Goal: Information Seeking & Learning: Learn about a topic

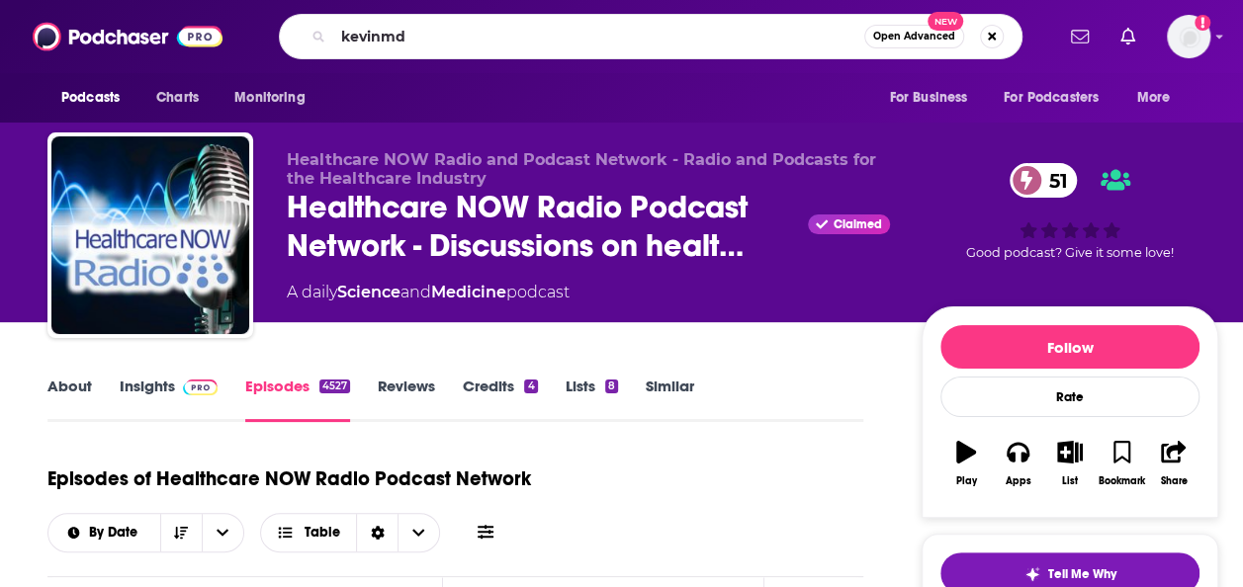
click at [446, 46] on input "kevinmd" at bounding box center [598, 37] width 531 height 32
type input "kevinmd podcast"
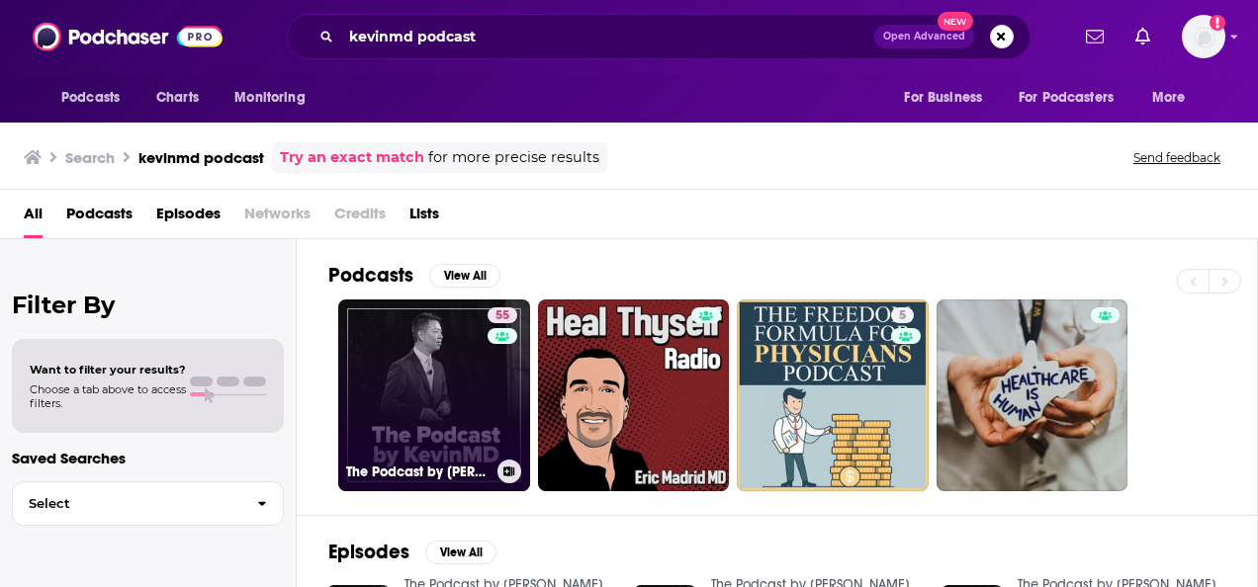
click at [434, 350] on link "55 The Podcast by [PERSON_NAME]" at bounding box center [434, 396] width 192 height 192
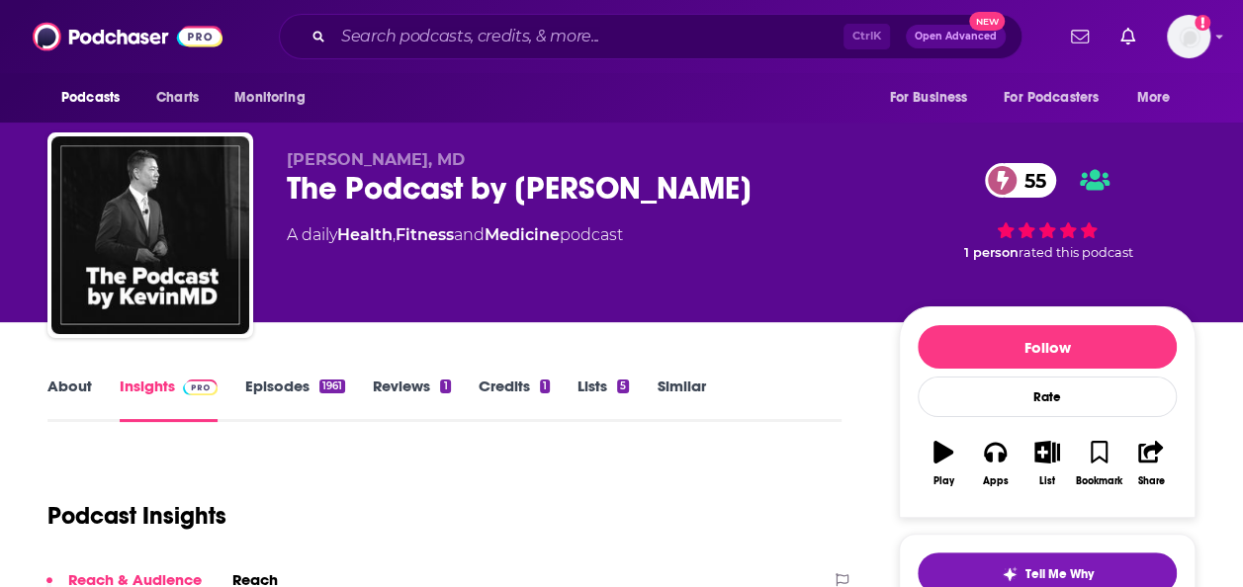
click at [307, 388] on link "Episodes 1961" at bounding box center [295, 399] width 100 height 45
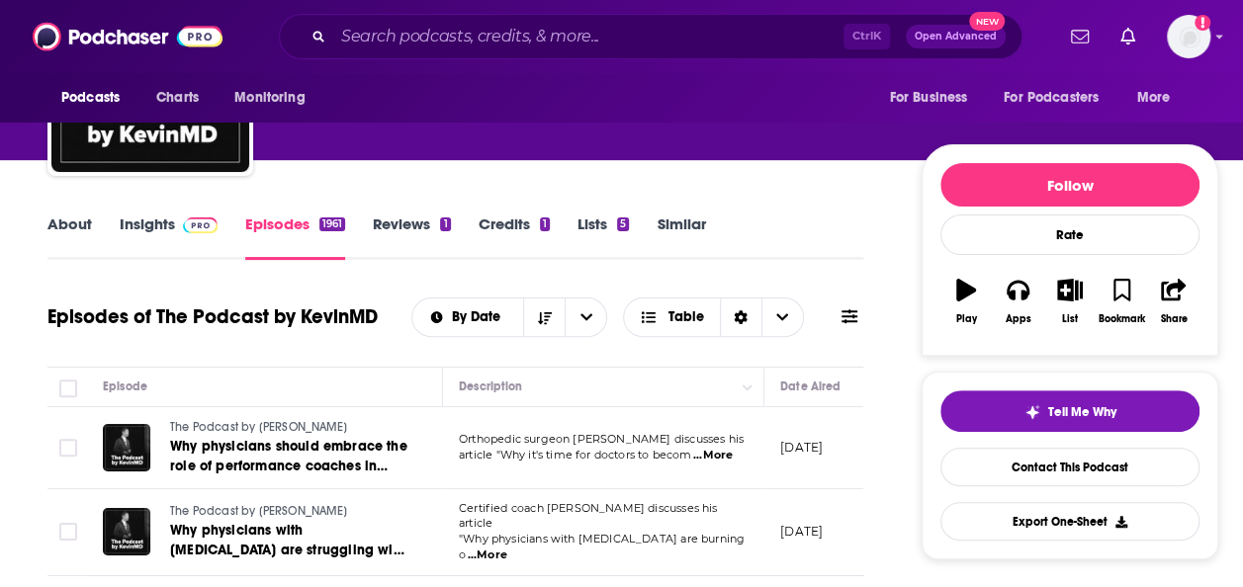
scroll to position [111, 0]
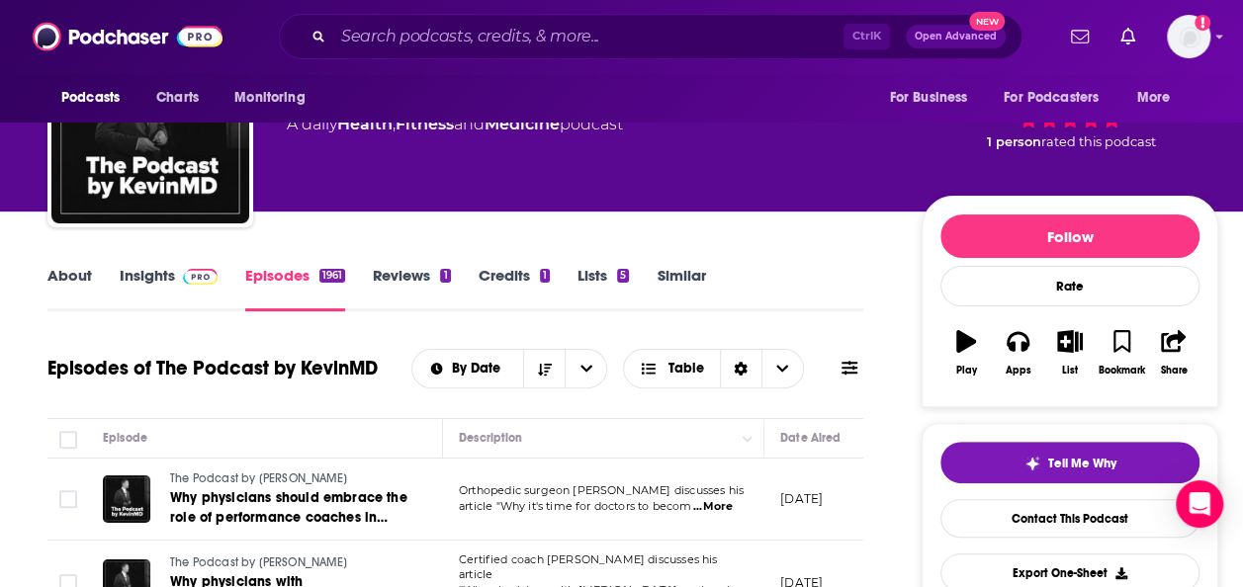
click at [202, 269] on img at bounding box center [200, 277] width 35 height 16
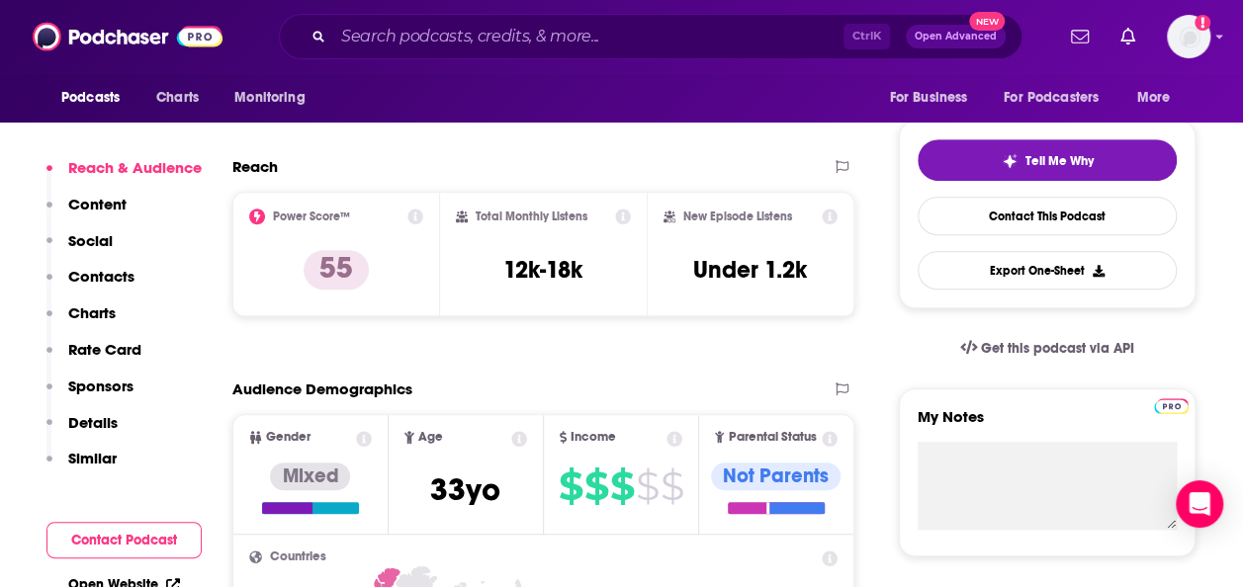
scroll to position [427, 0]
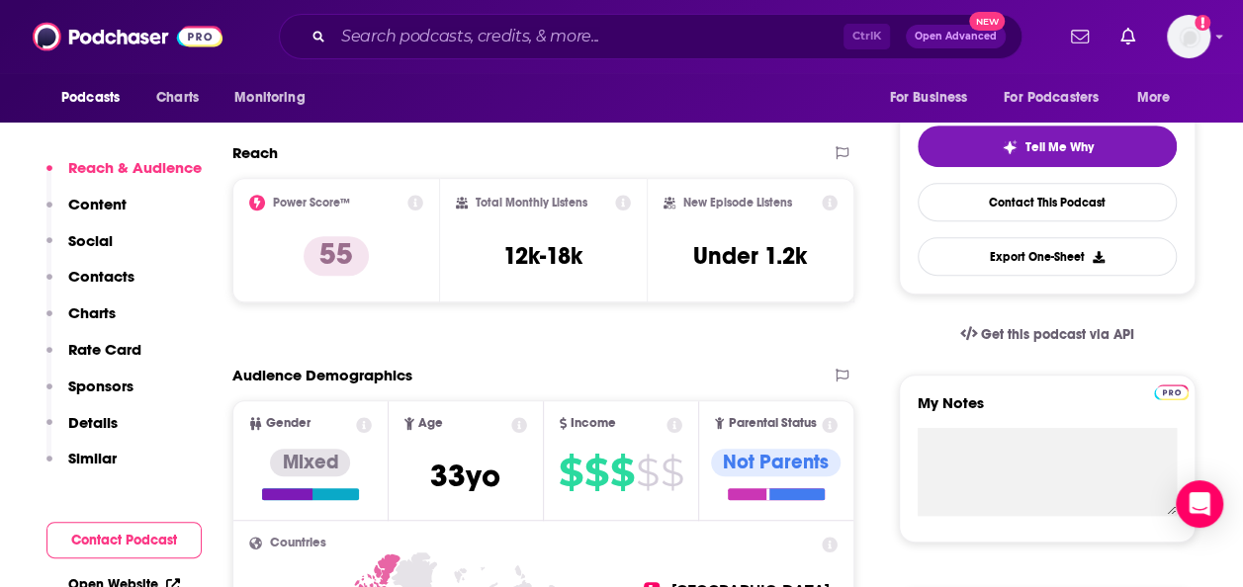
click at [111, 208] on p "Content" at bounding box center [97, 204] width 58 height 19
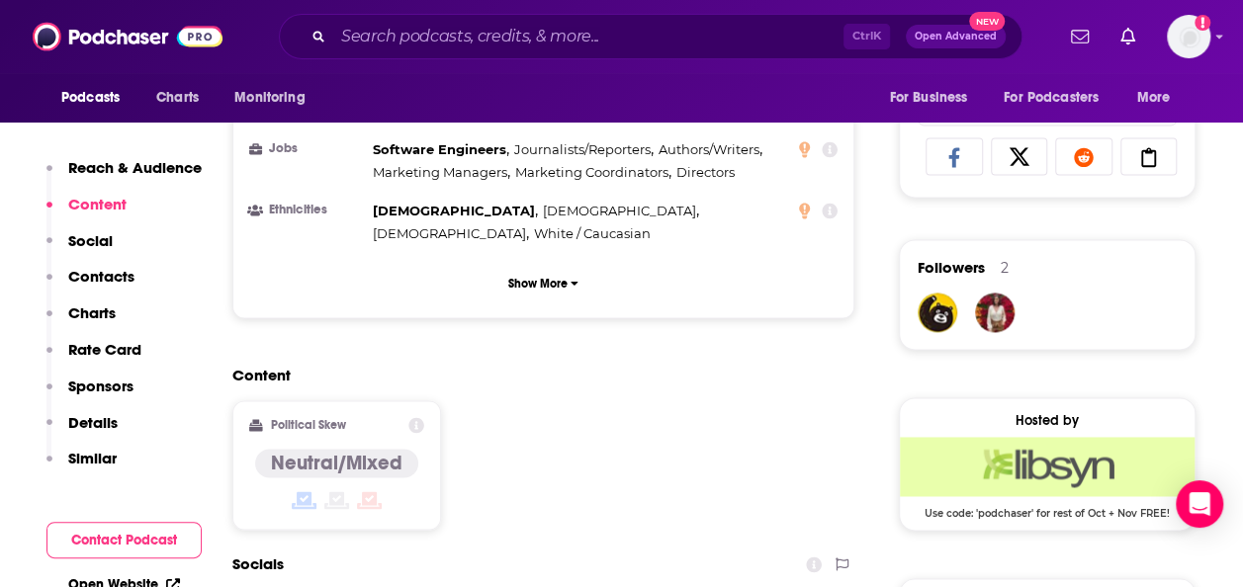
click at [94, 233] on p "Social" at bounding box center [90, 240] width 44 height 19
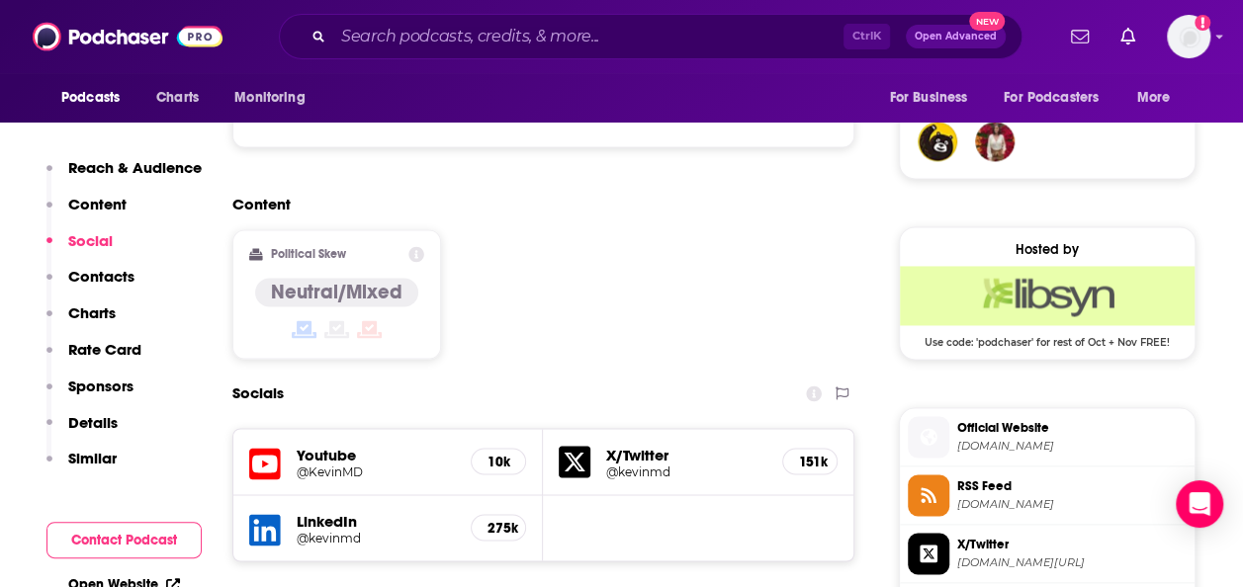
scroll to position [1461, 0]
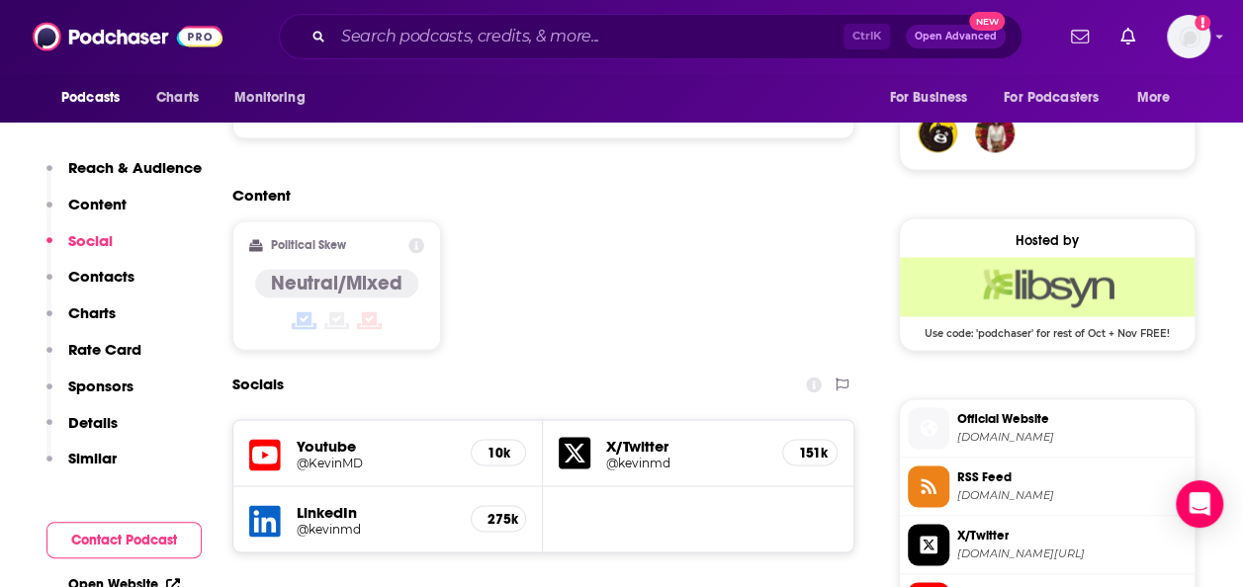
click at [94, 209] on p "Content" at bounding box center [97, 204] width 58 height 19
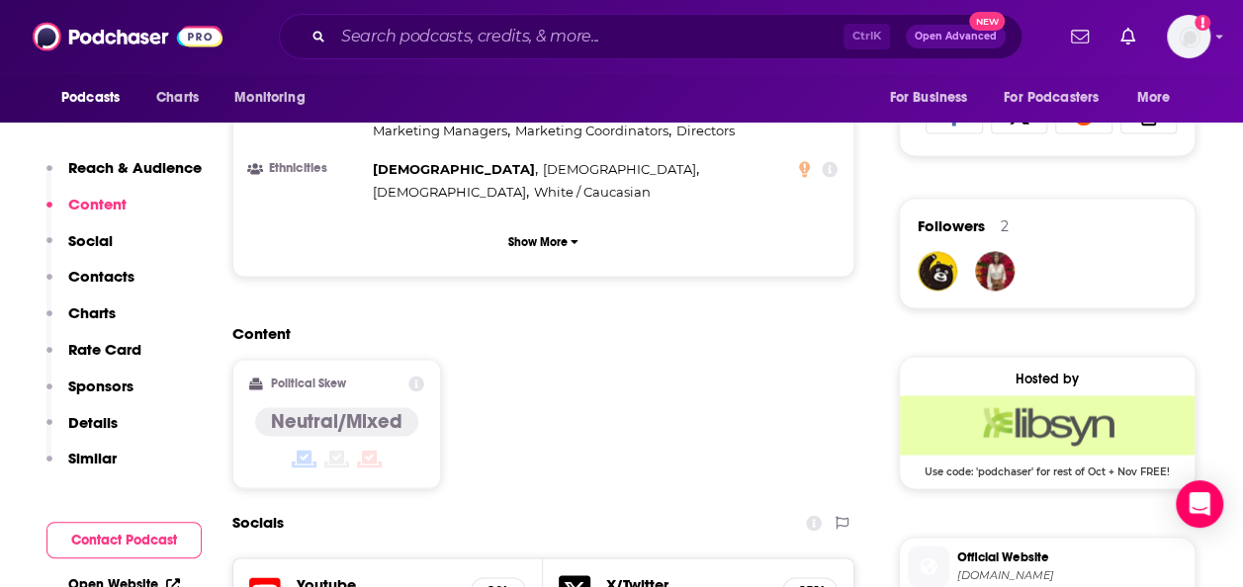
scroll to position [1281, 0]
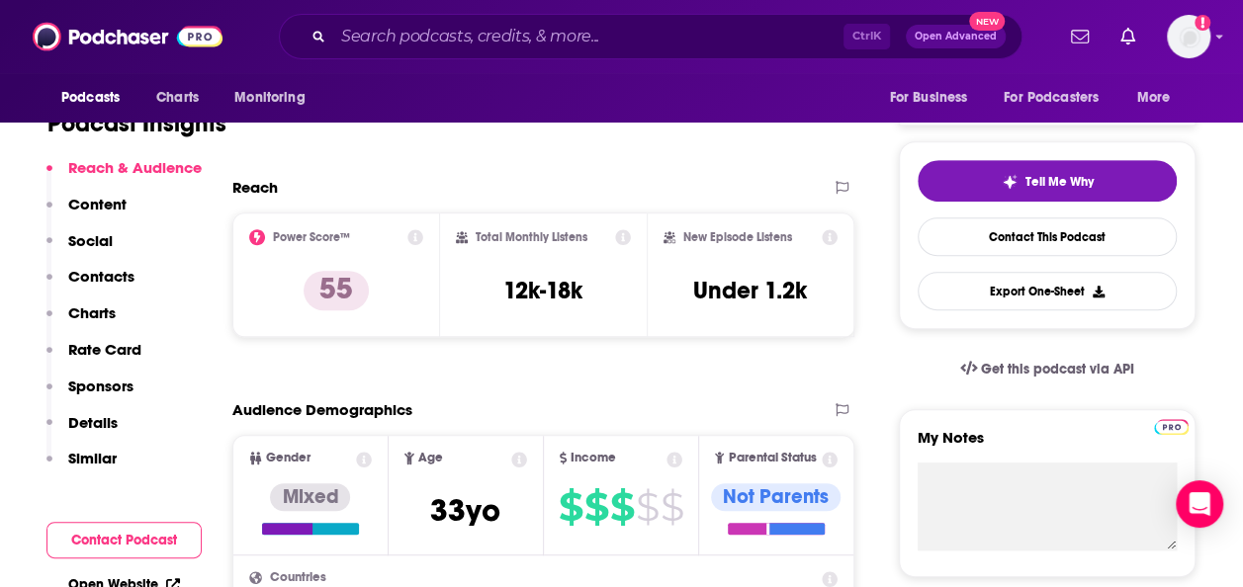
scroll to position [410, 0]
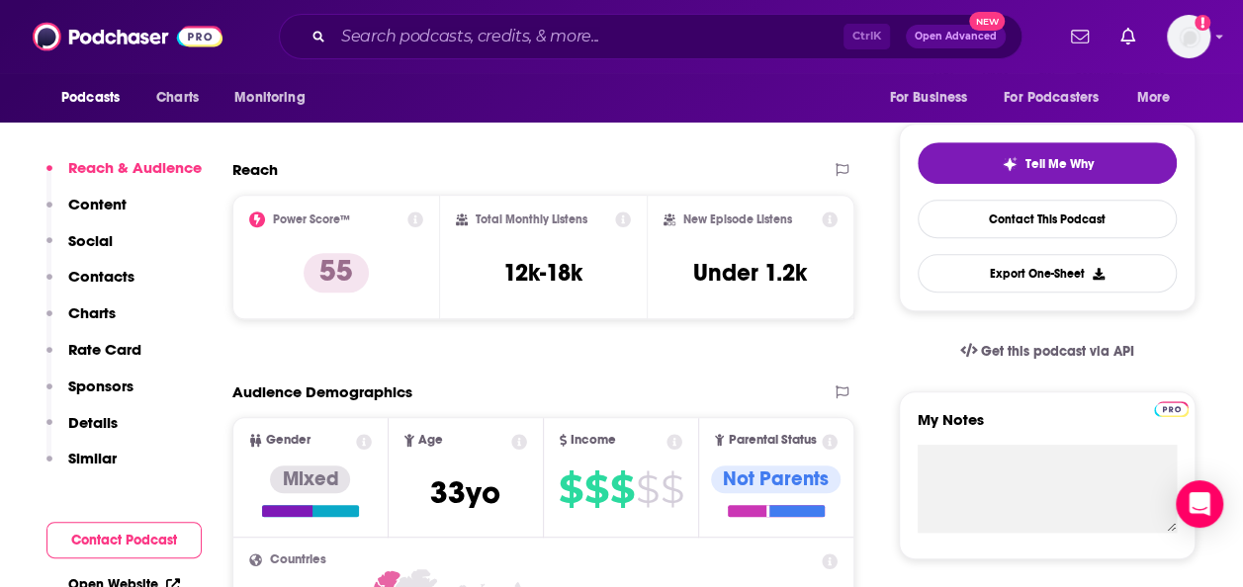
click at [234, 158] on div "Podcast Insights" at bounding box center [444, 102] width 794 height 117
click at [247, 174] on h2 "Reach" at bounding box center [254, 169] width 45 height 19
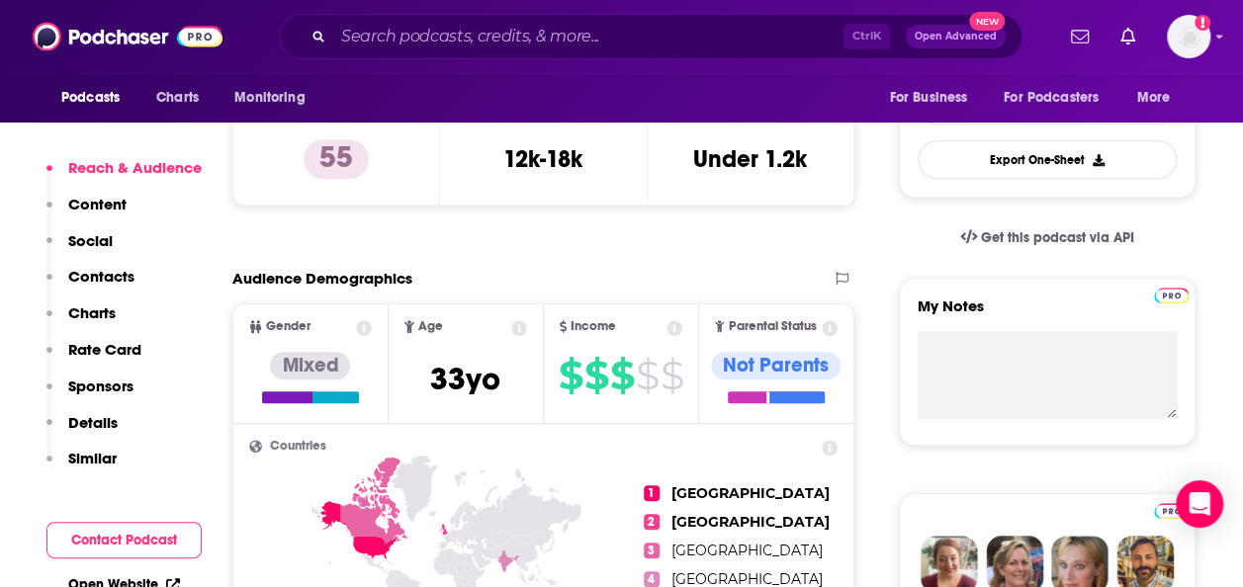
scroll to position [529, 0]
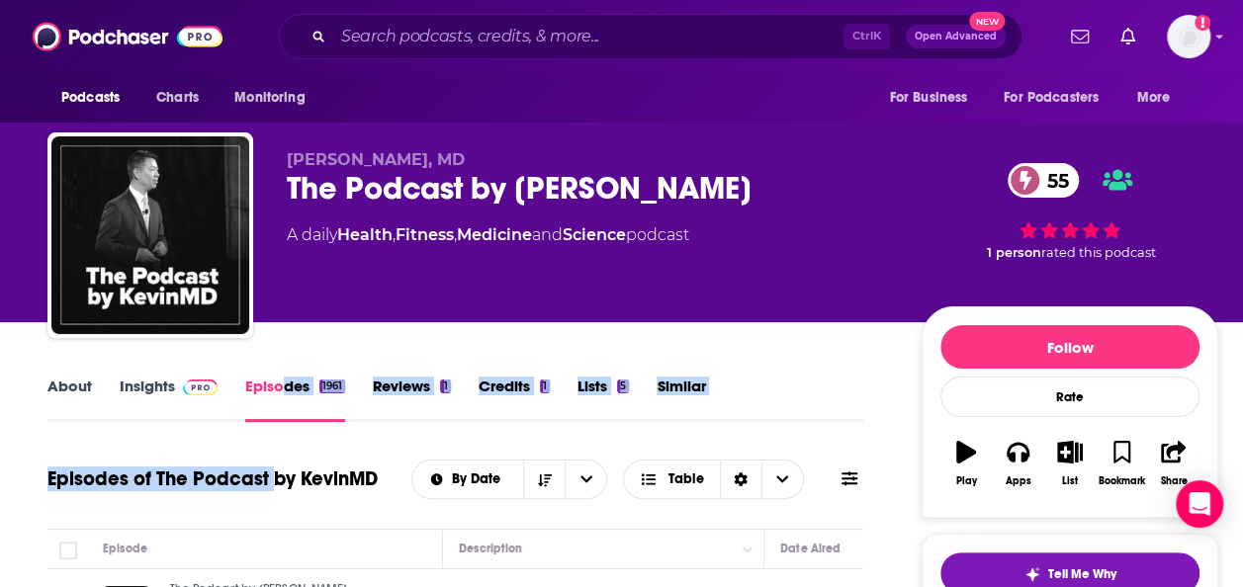
scroll to position [99, 0]
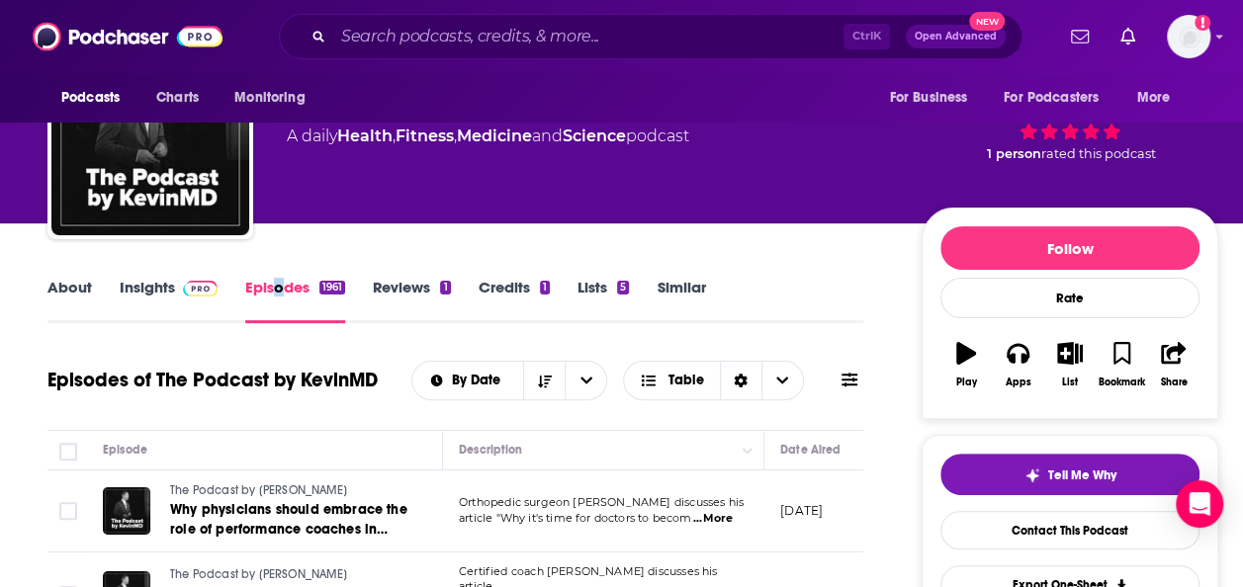
drag, startPoint x: 280, startPoint y: 355, endPoint x: 292, endPoint y: 461, distance: 106.5
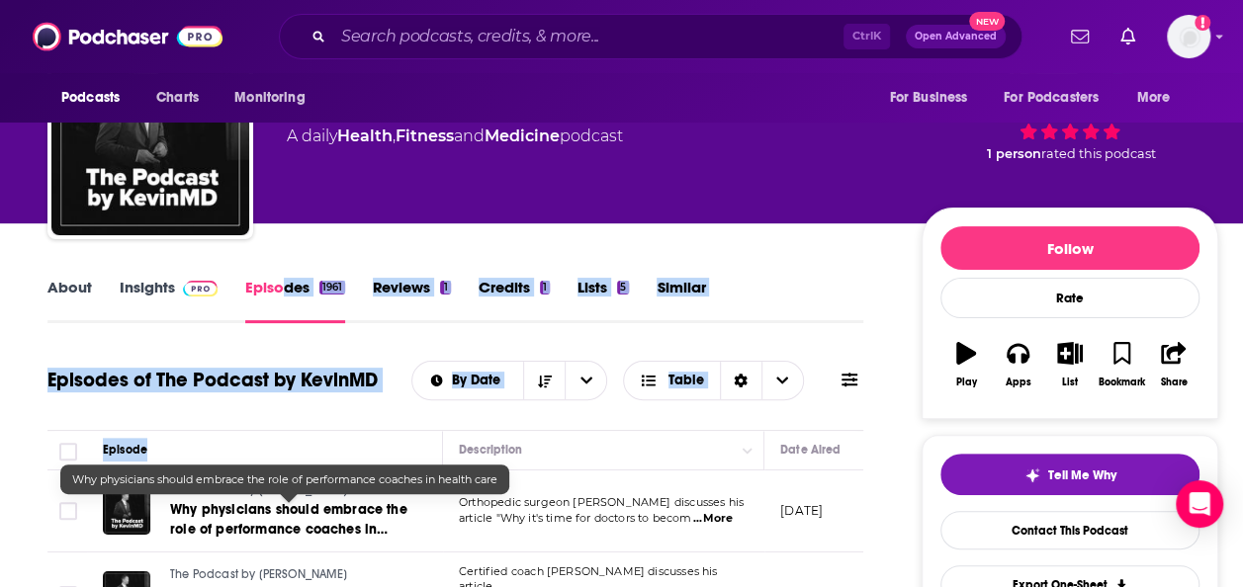
drag, startPoint x: 292, startPoint y: 461, endPoint x: 194, endPoint y: 514, distance: 111.5
click at [194, 514] on span "Why physicians should embrace the role of performance coaches in health care" at bounding box center [288, 529] width 237 height 56
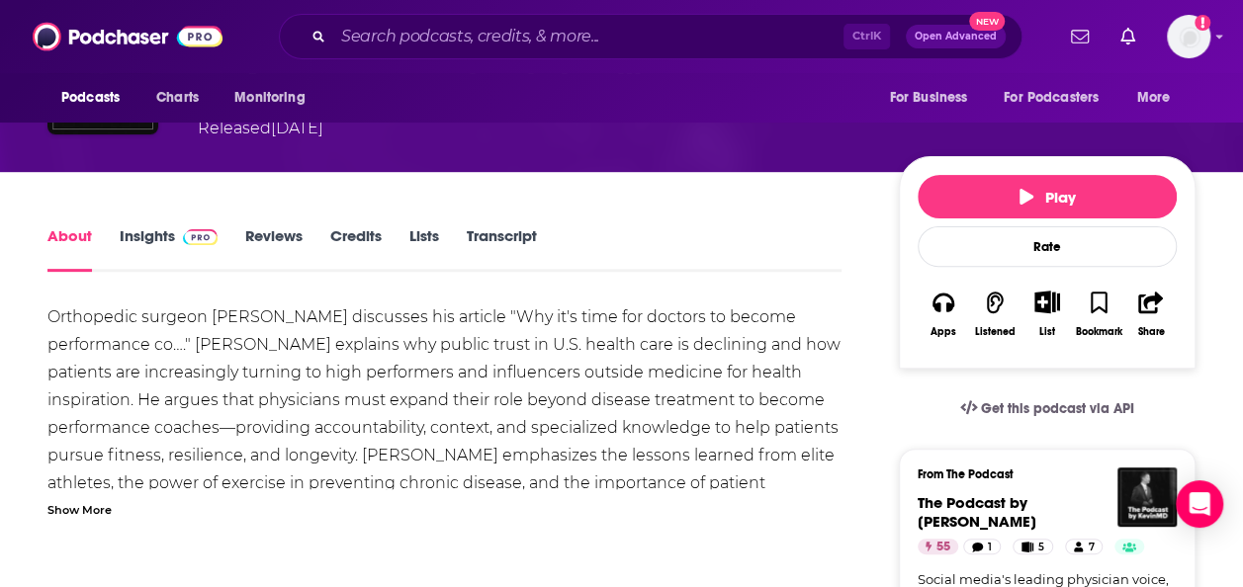
scroll to position [435, 0]
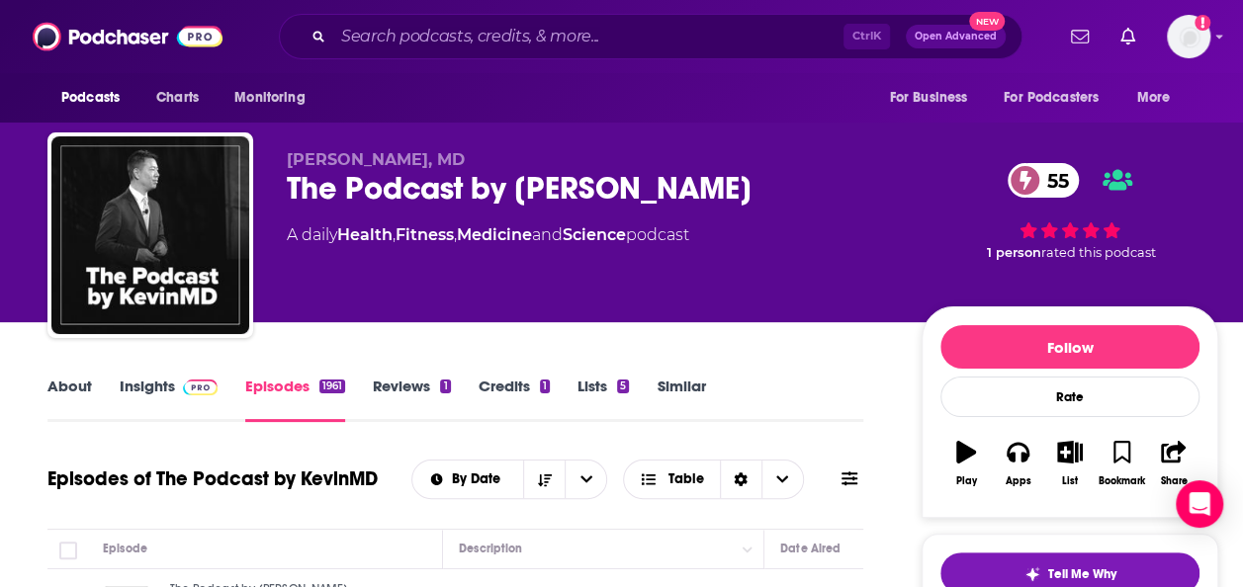
scroll to position [248, 0]
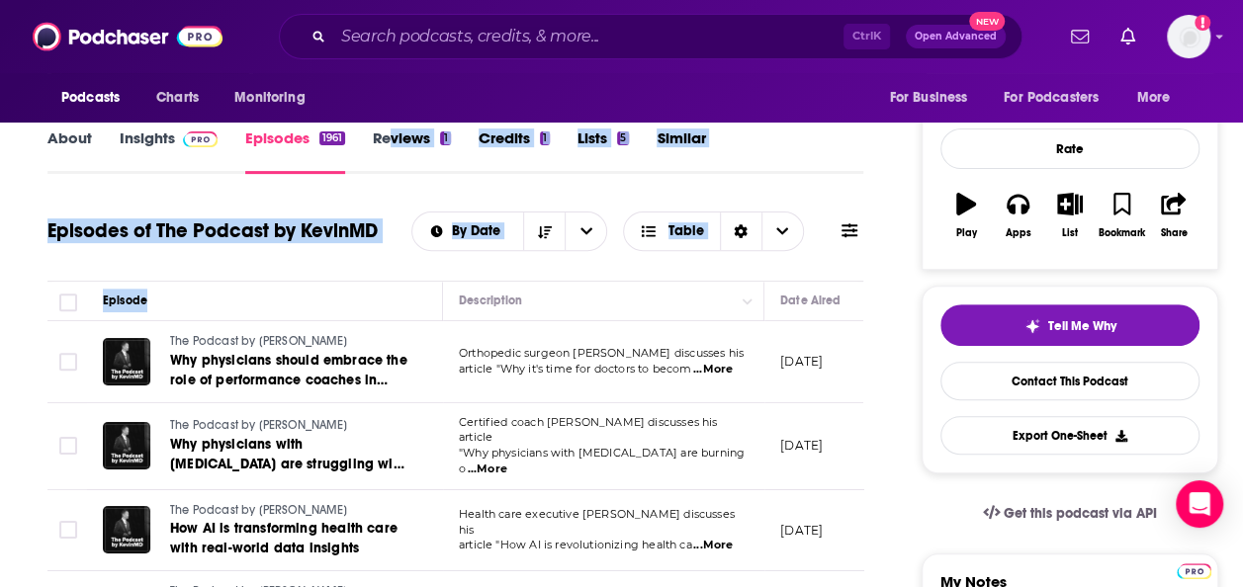
drag, startPoint x: 386, startPoint y: 380, endPoint x: 390, endPoint y: 301, distance: 79.2
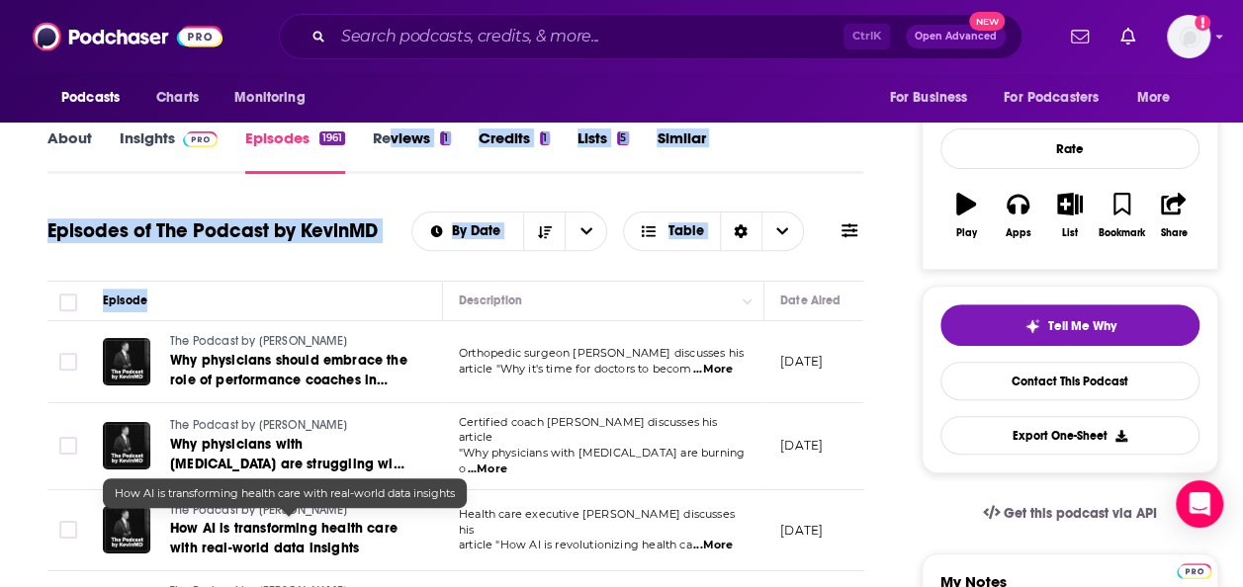
click at [303, 535] on span "How AI is transforming health care with real-world data insights" at bounding box center [283, 538] width 227 height 37
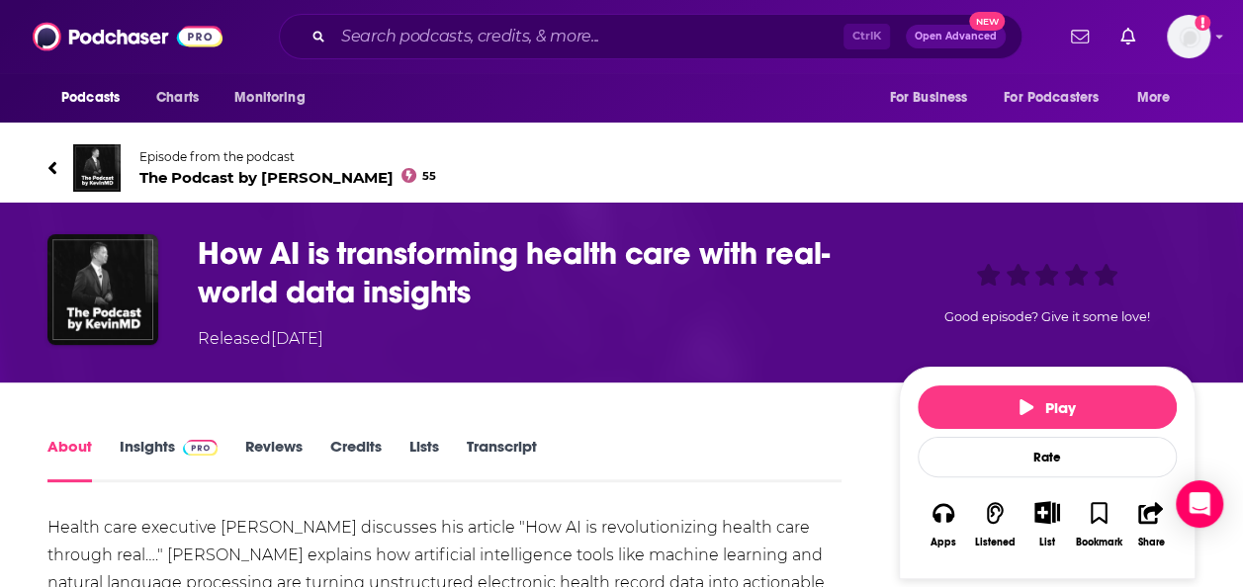
scroll to position [196, 0]
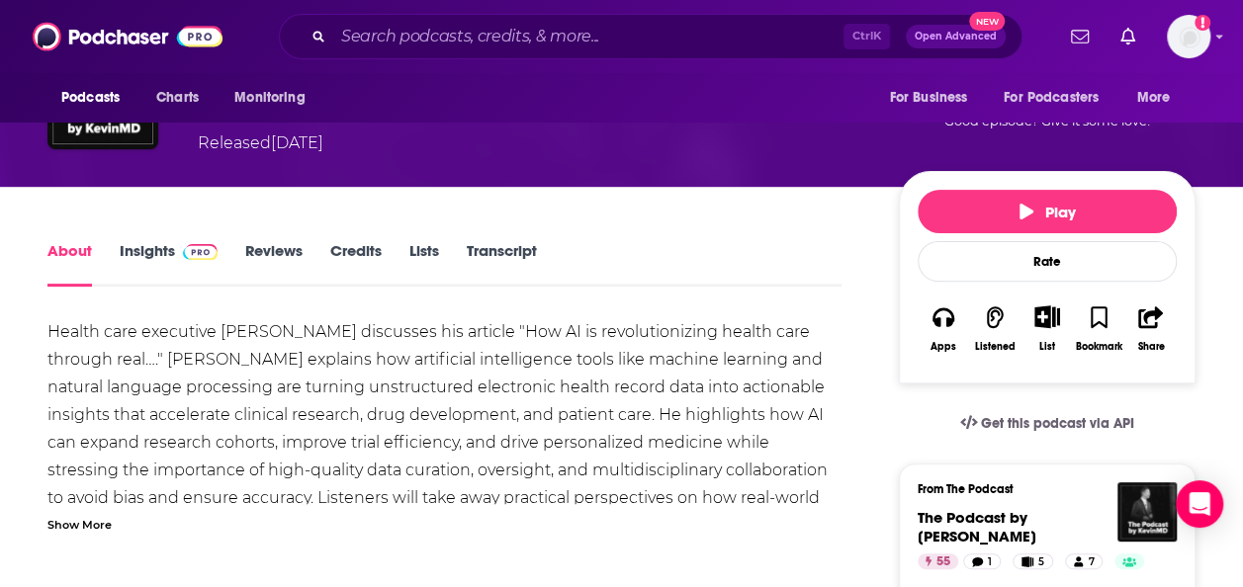
click at [158, 264] on link "Insights" at bounding box center [169, 263] width 98 height 45
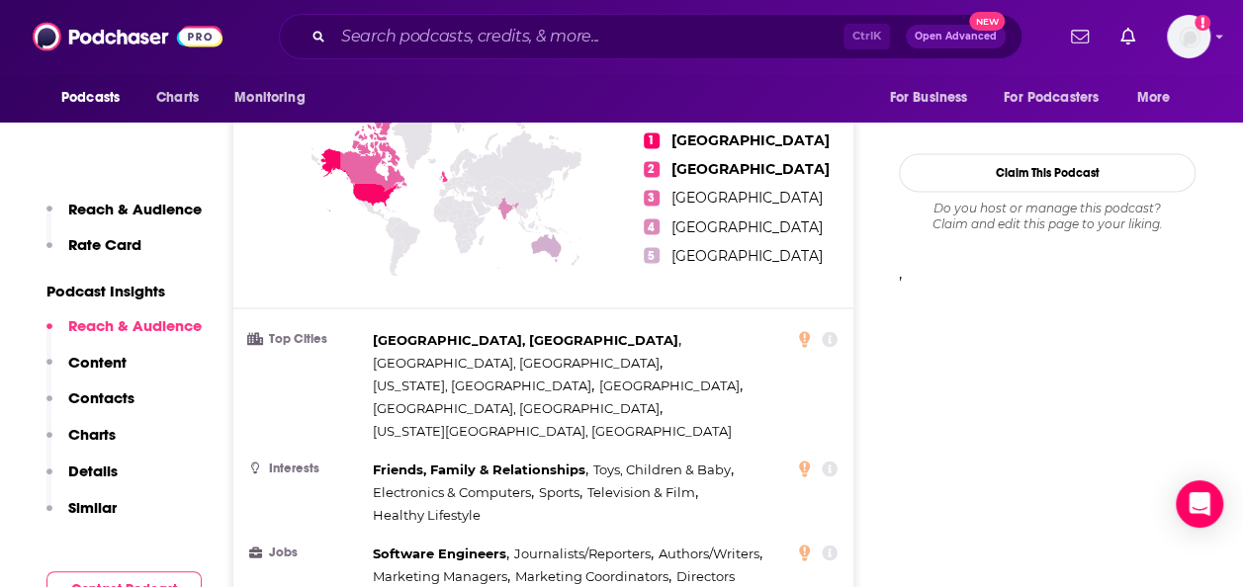
scroll to position [1701, 0]
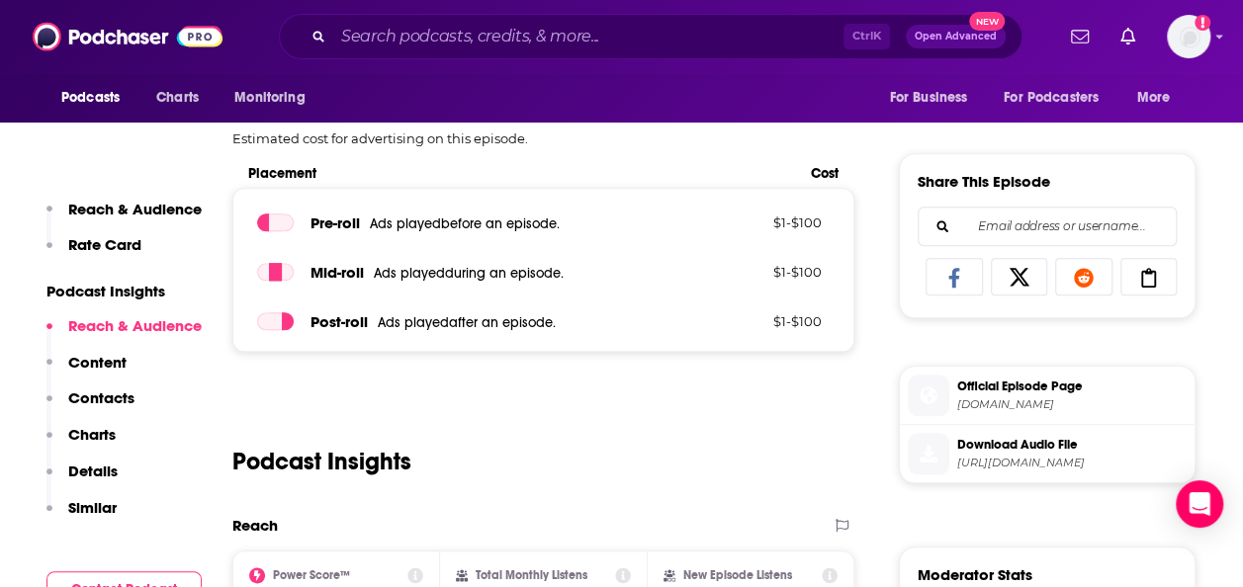
scroll to position [791, 0]
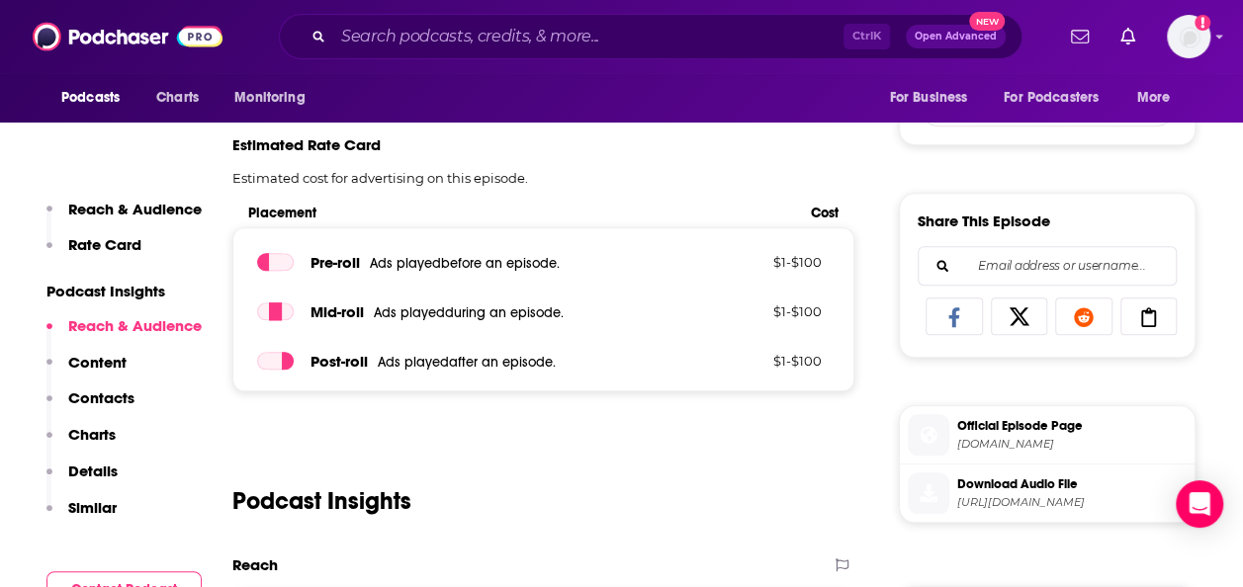
click at [549, 216] on span "Placement" at bounding box center [521, 213] width 546 height 17
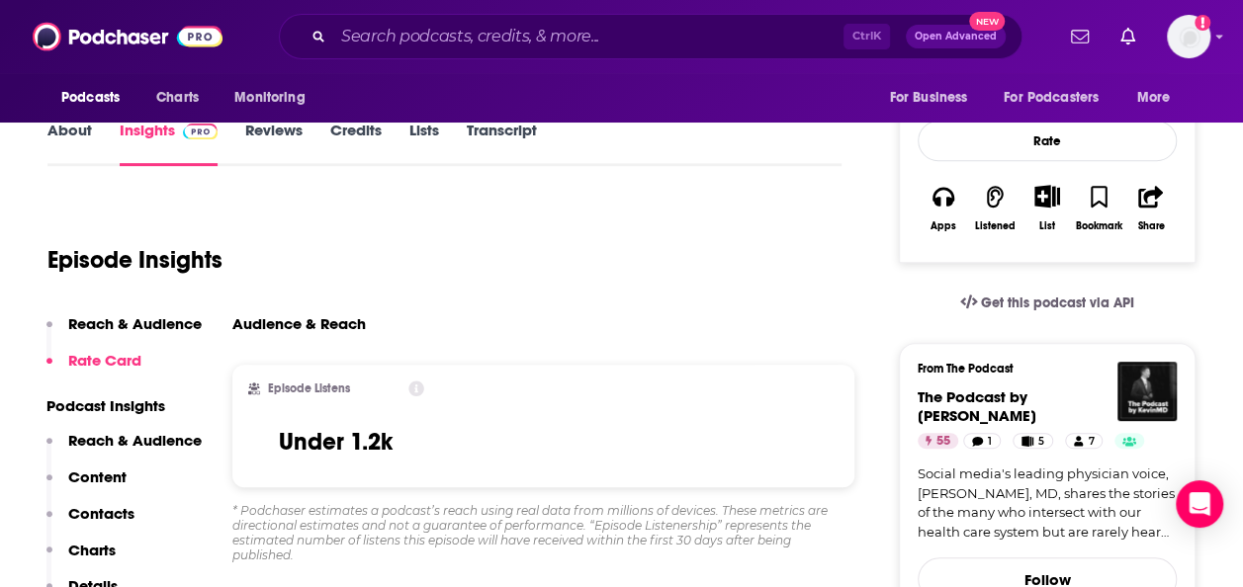
scroll to position [277, 0]
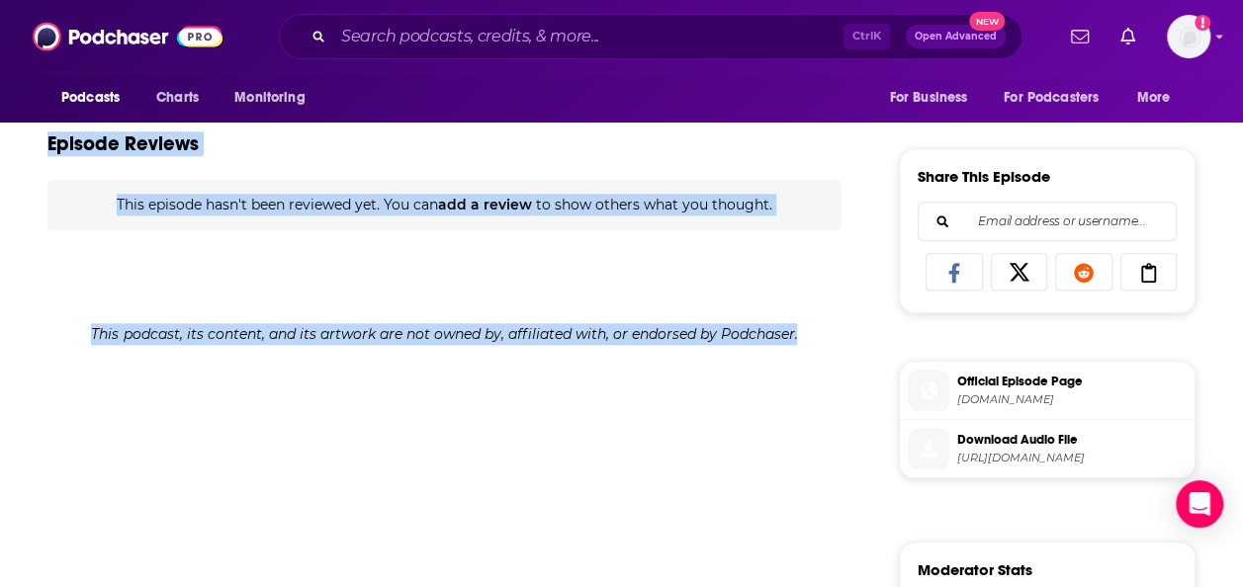
scroll to position [892, 0]
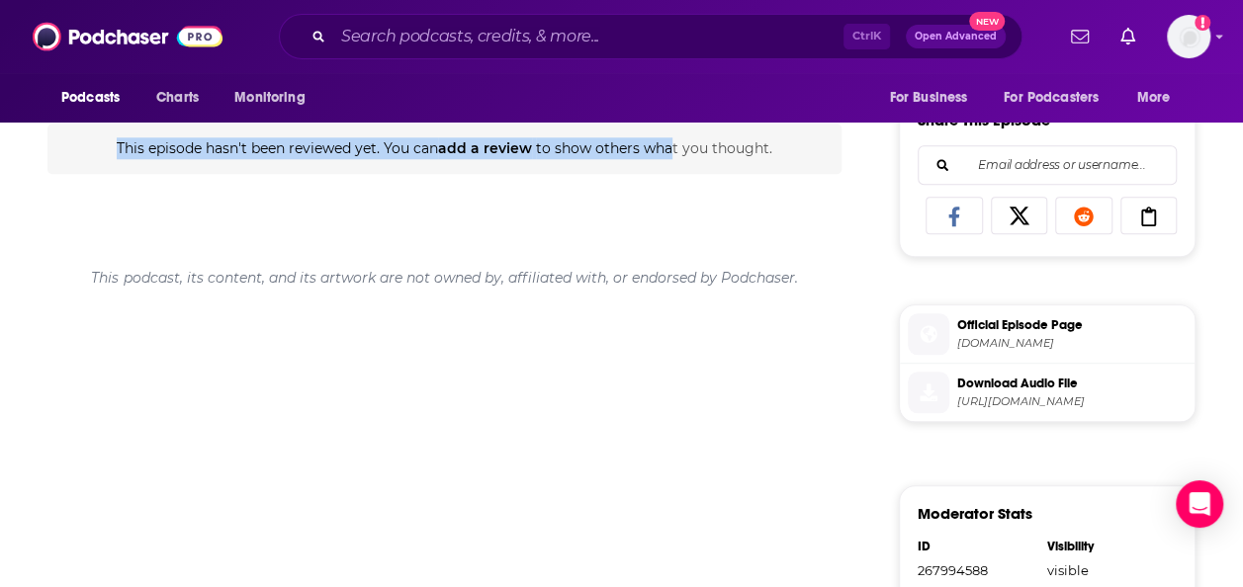
drag, startPoint x: 659, startPoint y: 500, endPoint x: 670, endPoint y: 195, distance: 305.8
click at [670, 195] on div "About Insights Reviews Credits Lists Transcript Health care executive [PERSON_N…" at bounding box center [444, 300] width 794 height 1517
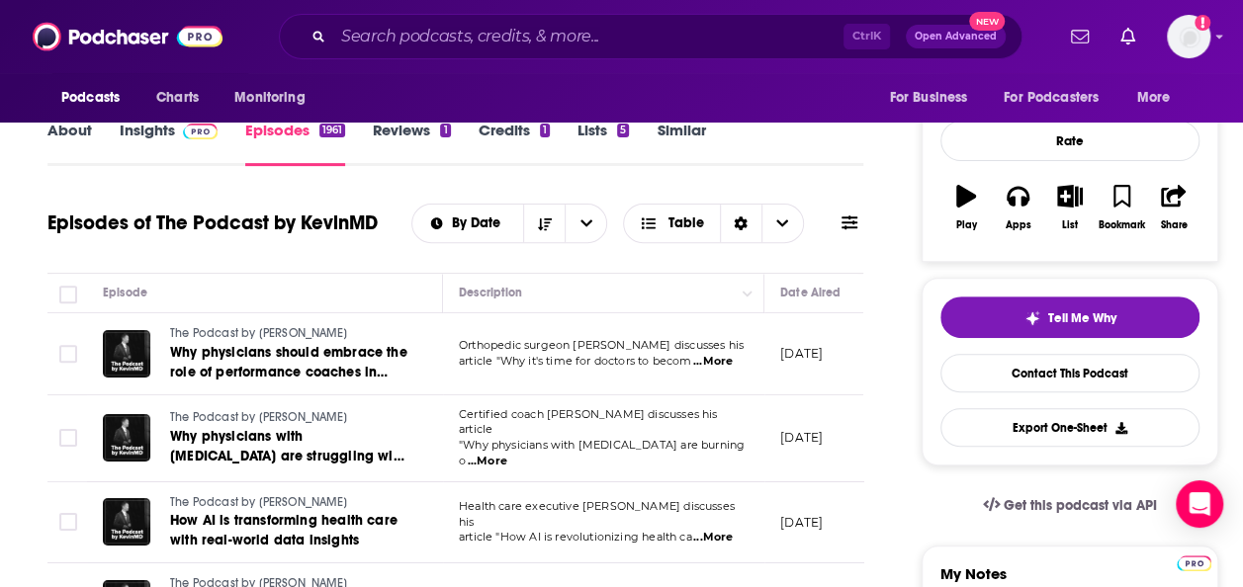
scroll to position [32, 0]
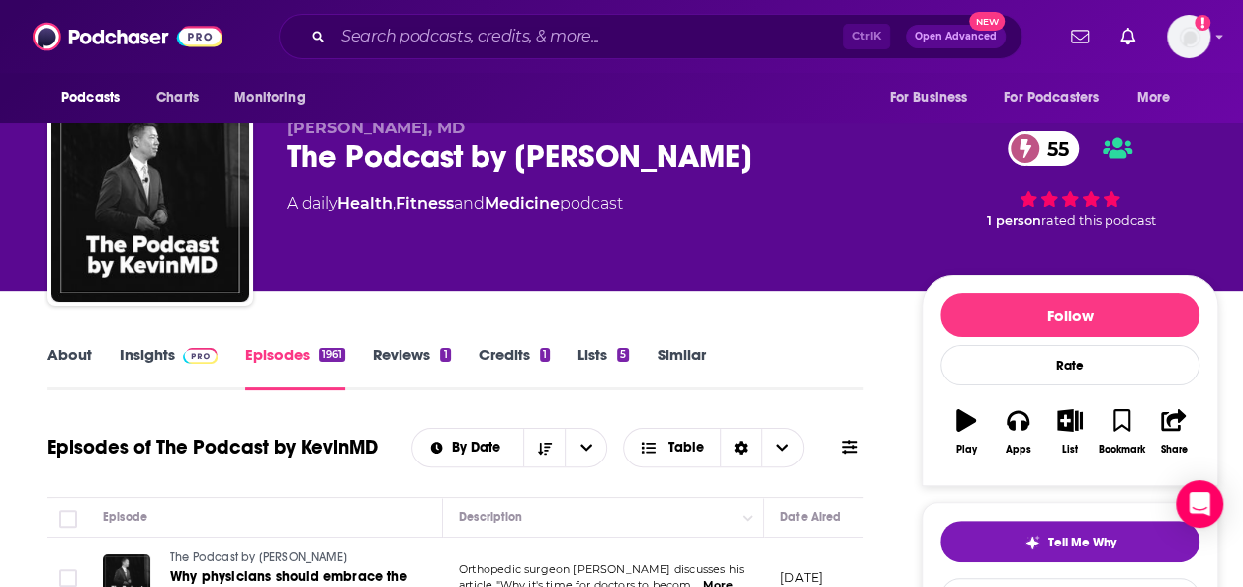
click at [187, 354] on img at bounding box center [200, 356] width 35 height 16
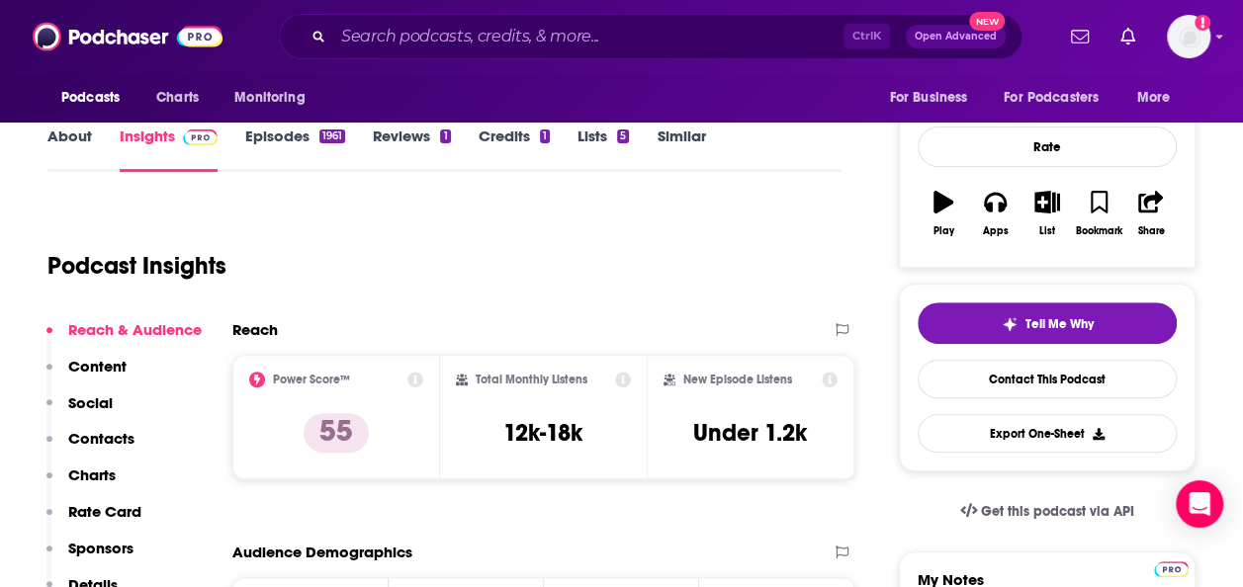
scroll to position [316, 0]
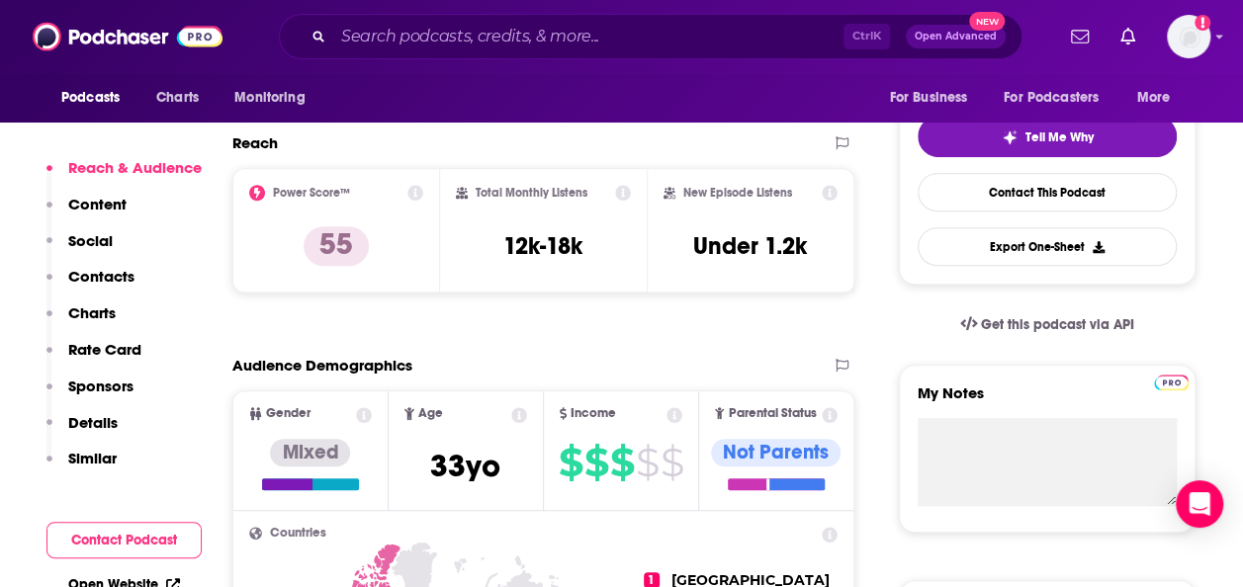
scroll to position [435, 0]
